Goal: Task Accomplishment & Management: Use online tool/utility

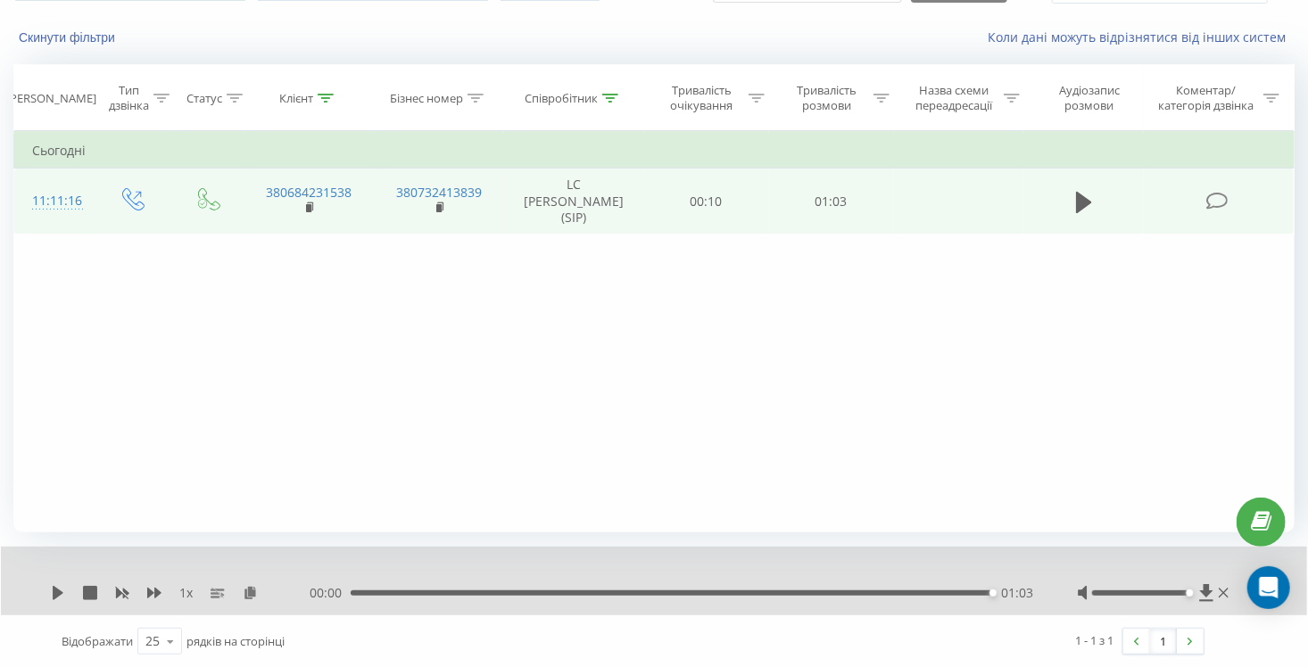
click at [355, 204] on td "380684231538" at bounding box center [309, 202] width 130 height 66
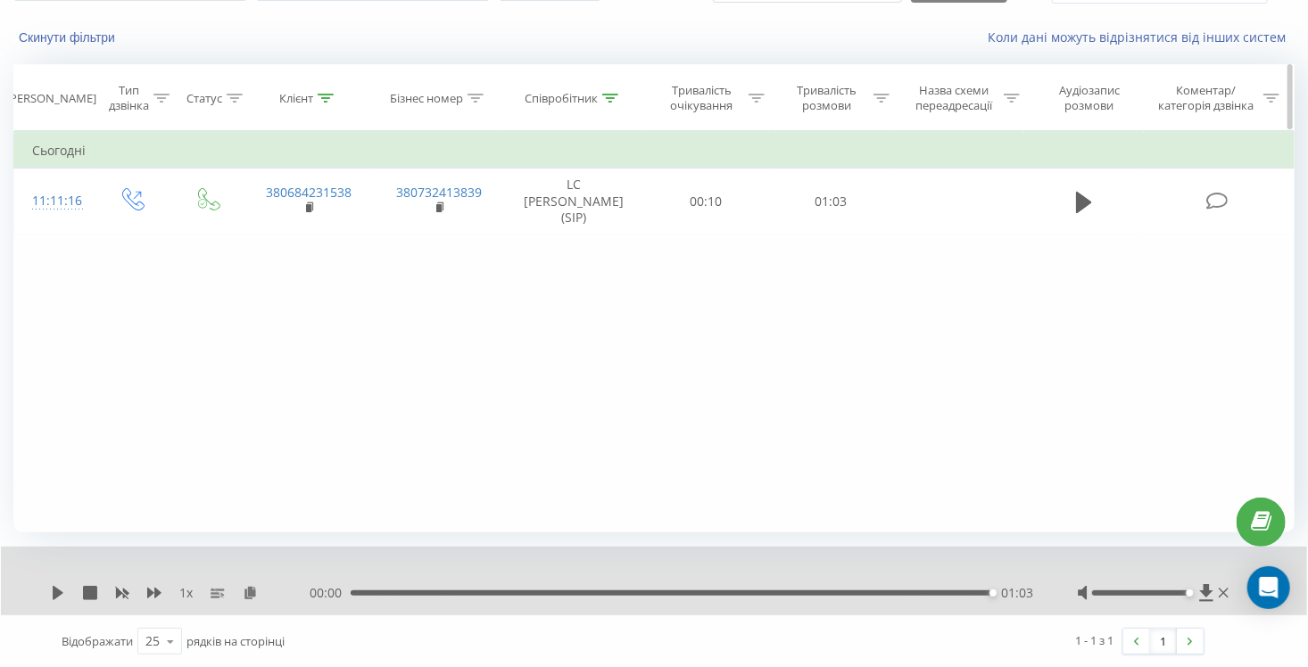
click at [319, 95] on icon at bounding box center [326, 98] width 16 height 9
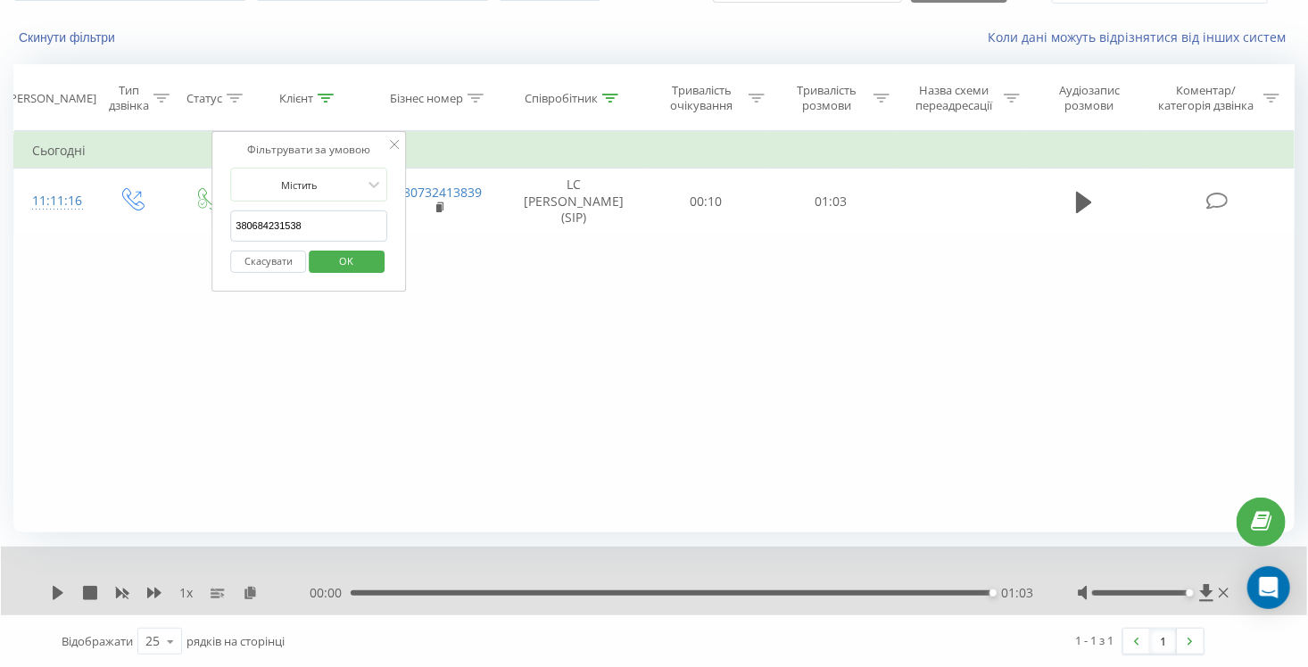
click at [271, 263] on button "Скасувати" at bounding box center [268, 262] width 76 height 22
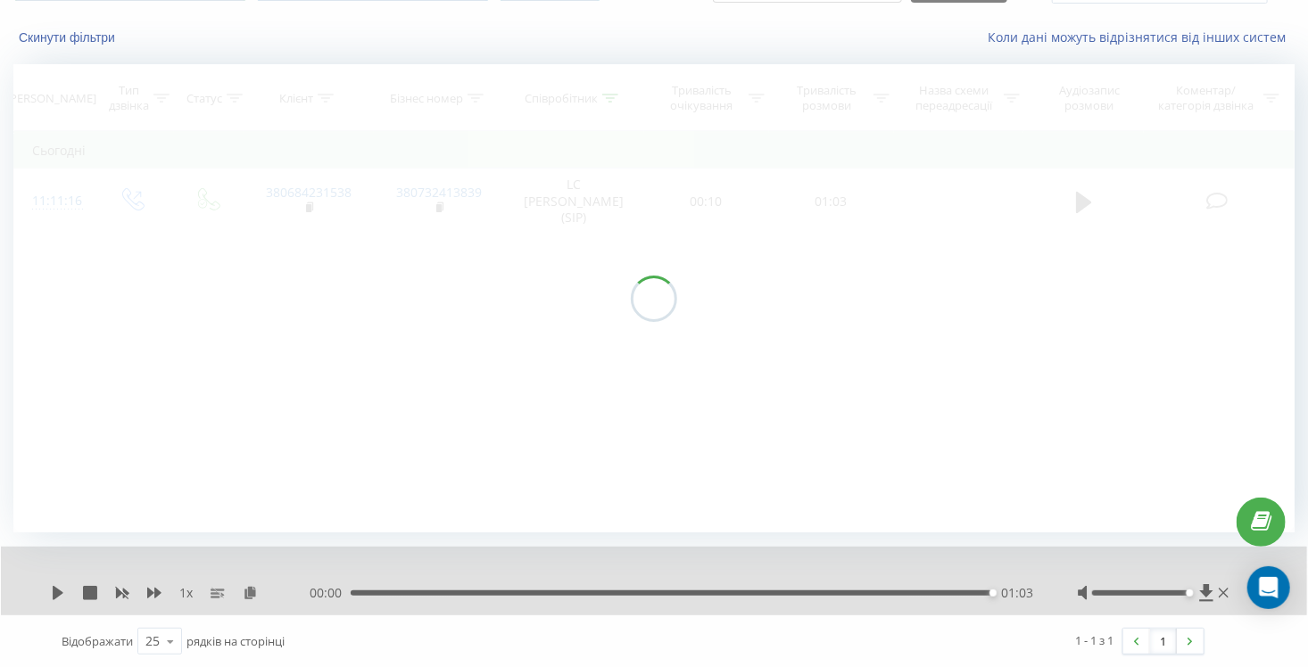
scroll to position [46, 0]
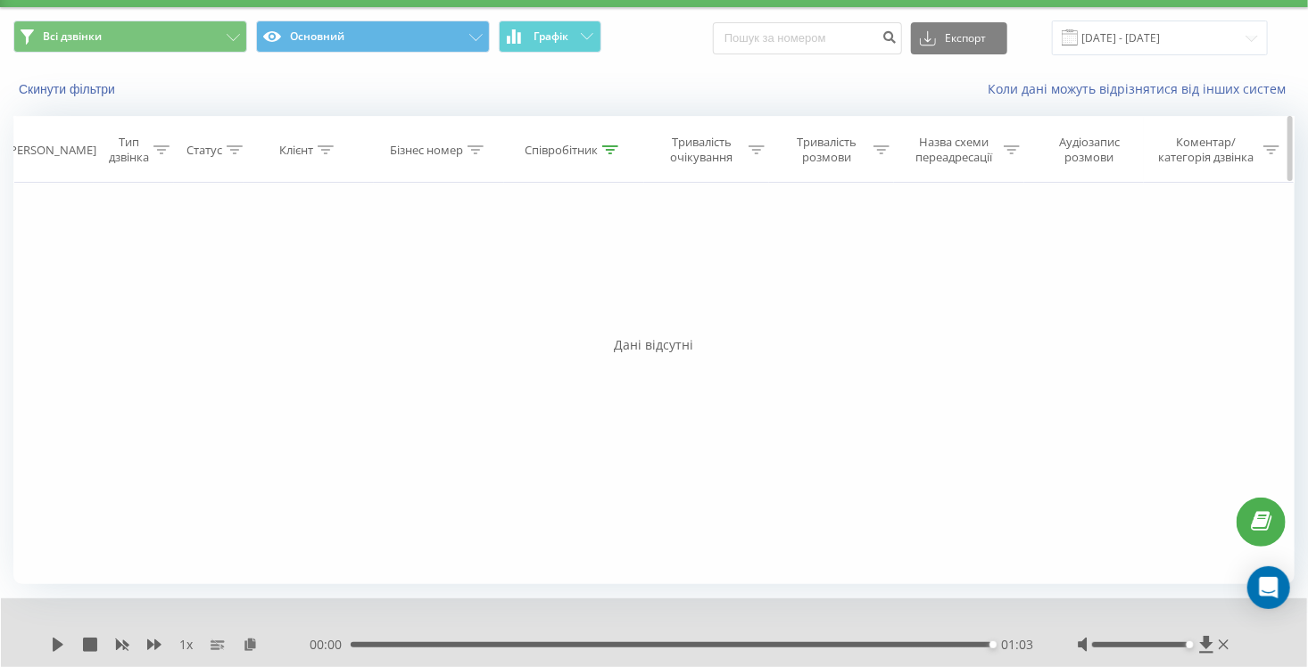
click at [611, 160] on th "Співробітник" at bounding box center [574, 150] width 140 height 66
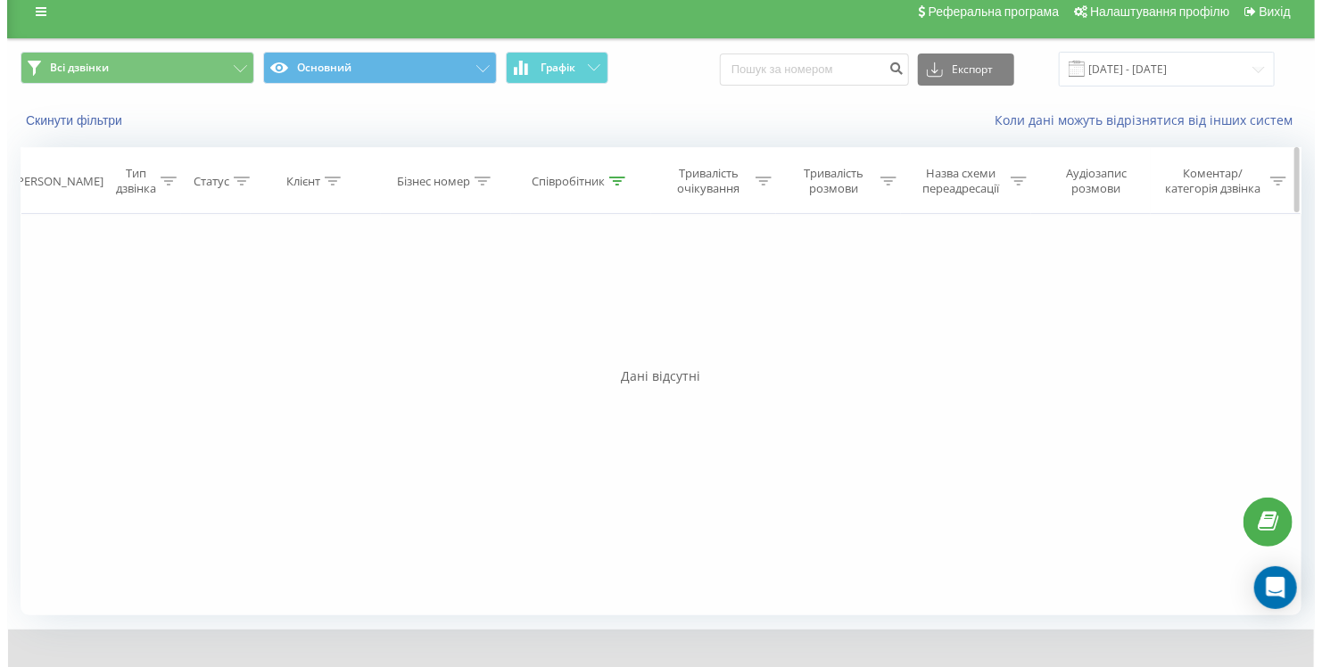
scroll to position [0, 0]
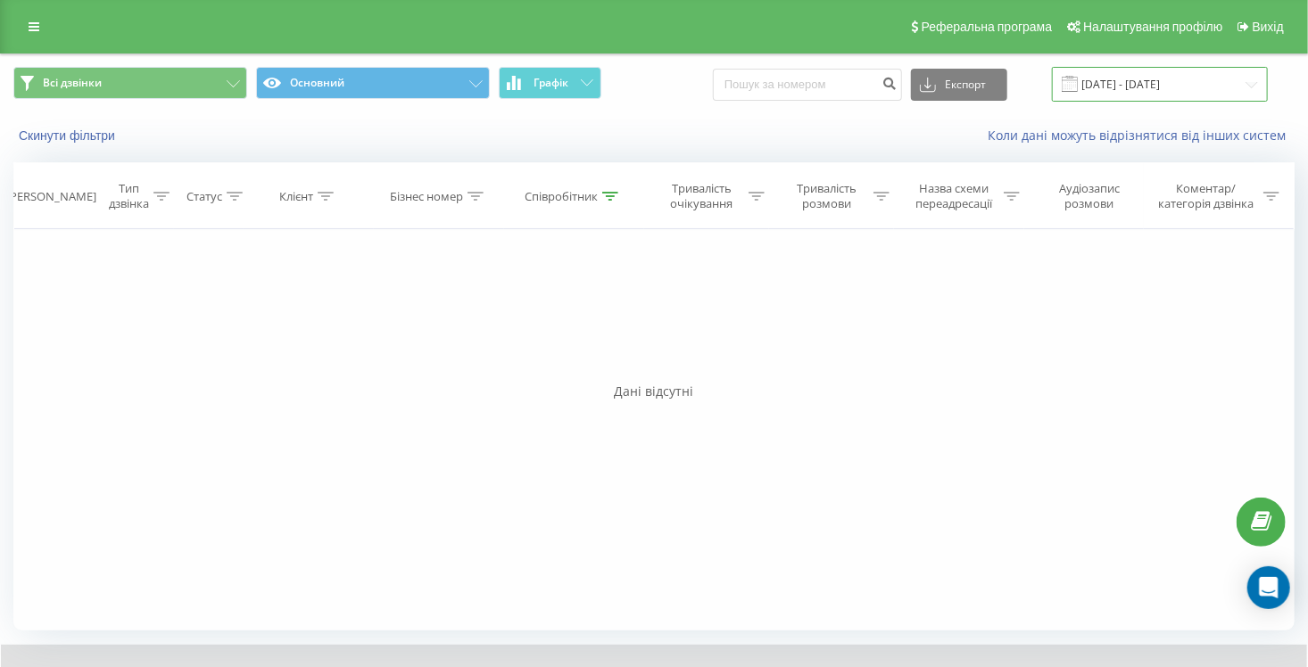
click at [1184, 86] on input "[DATE] - [DATE]" at bounding box center [1160, 84] width 216 height 35
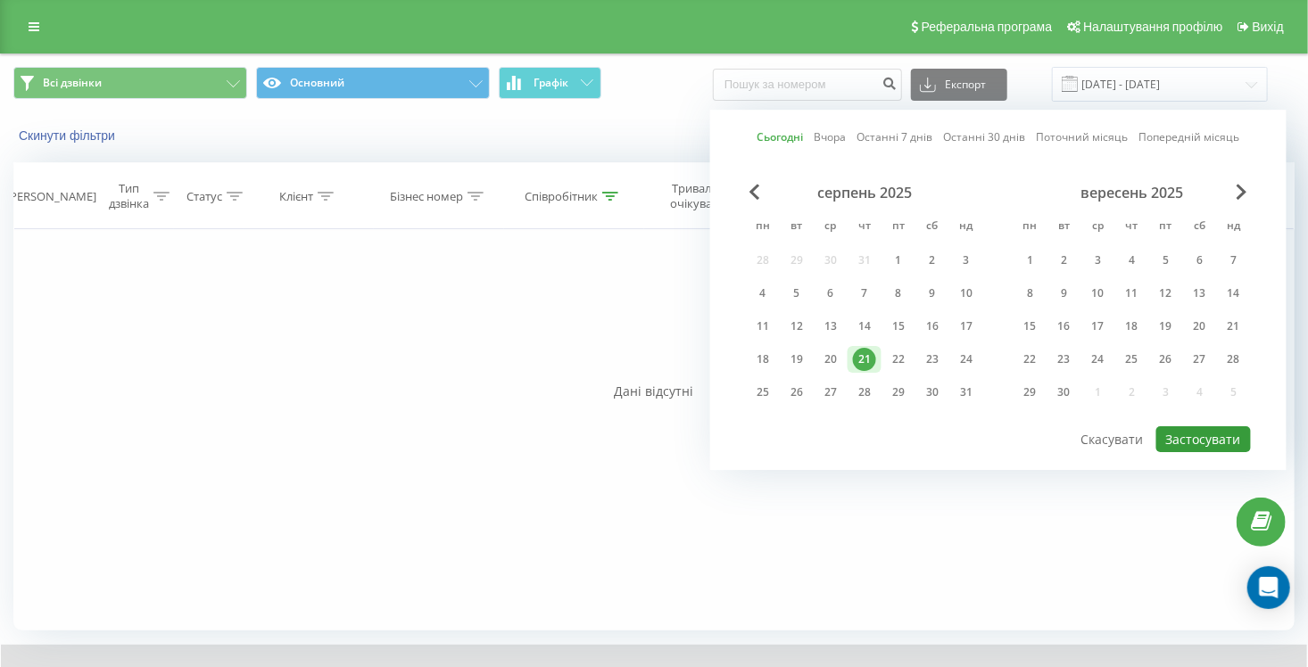
click at [1211, 436] on button "Застосувати" at bounding box center [1203, 439] width 95 height 26
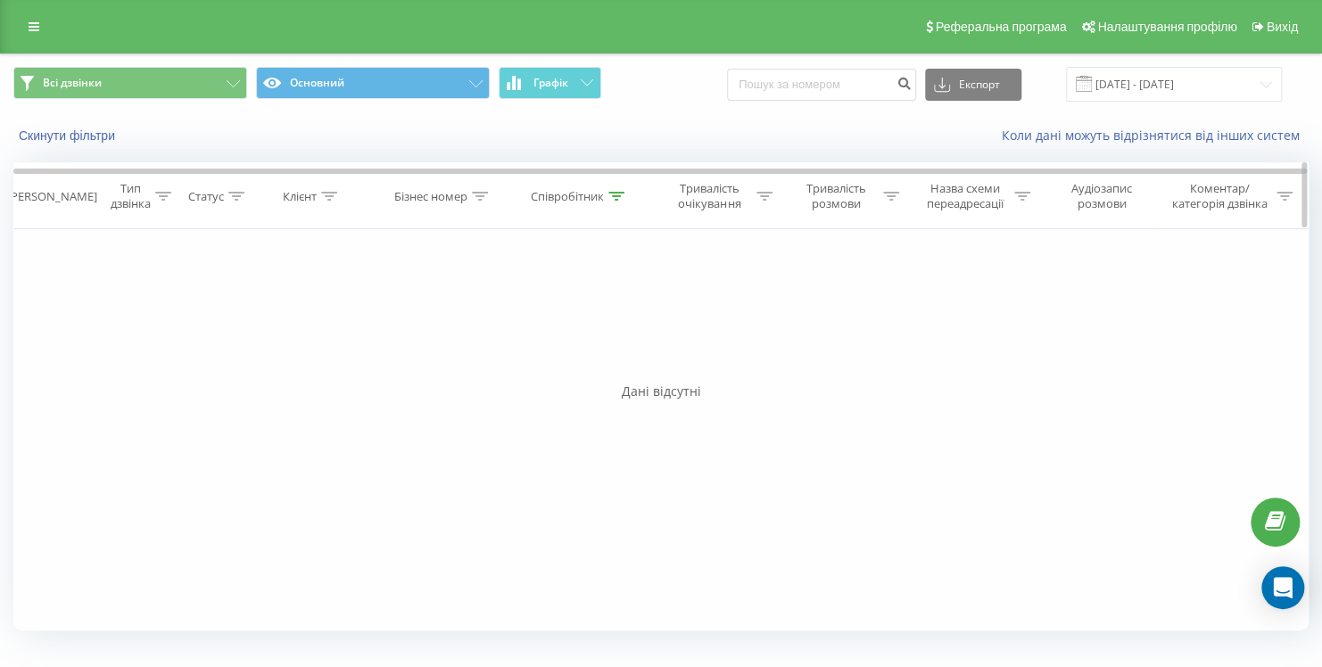
click at [619, 195] on icon at bounding box center [616, 196] width 16 height 9
click at [543, 360] on button "Скасувати" at bounding box center [540, 360] width 76 height 22
